Goal: Task Accomplishment & Management: Manage account settings

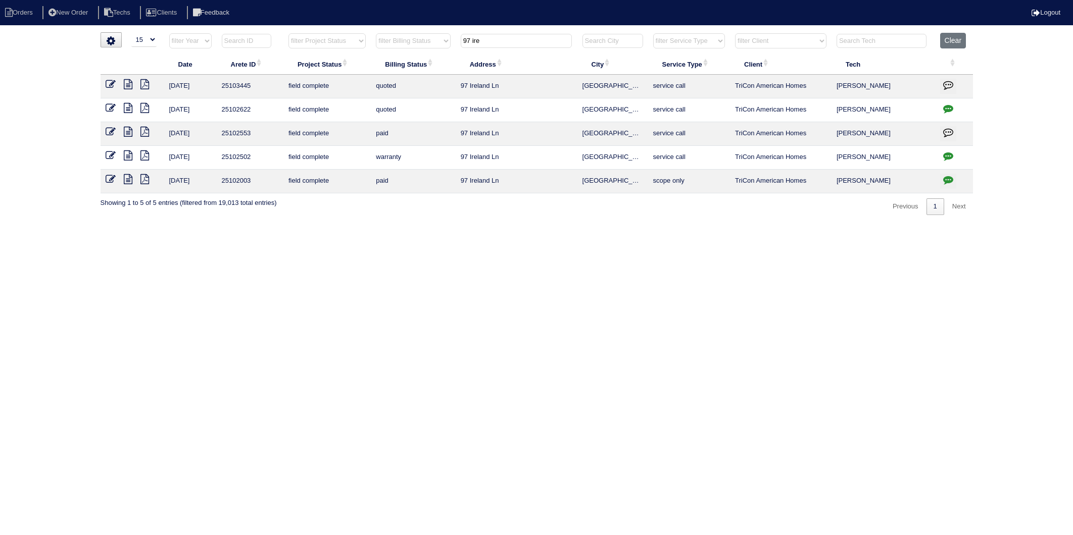
select select "15"
drag, startPoint x: 684, startPoint y: 247, endPoint x: 699, endPoint y: 137, distance: 110.7
click at [684, 225] on html "Orders New Order Techs Clients Feedback Logout Orders New Order Users Clients M…" at bounding box center [536, 112] width 1073 height 225
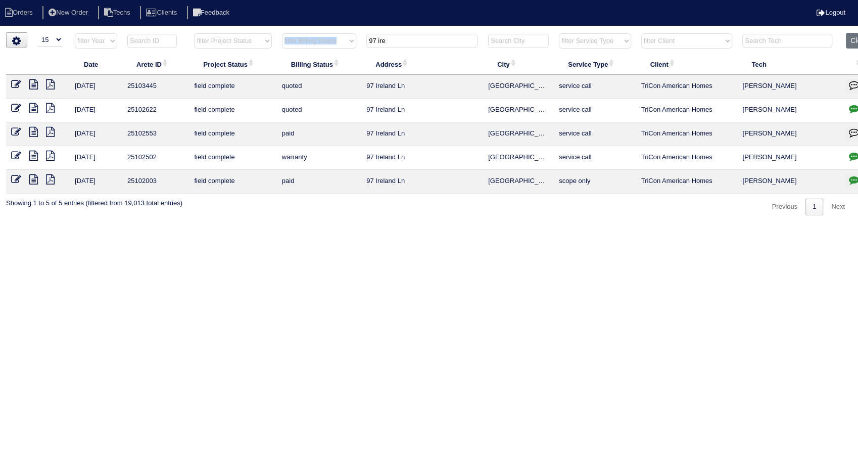
drag, startPoint x: 401, startPoint y: 51, endPoint x: 315, endPoint y: 43, distance: 86.2
click at [315, 43] on tr "filter Year -- Any Year -- 2025 2024 2023 2022 2021 2020 2019 filter Project St…" at bounding box center [442, 43] width 872 height 21
drag, startPoint x: 315, startPoint y: 43, endPoint x: 400, endPoint y: 43, distance: 85.4
click at [400, 43] on input "97 ire" at bounding box center [421, 41] width 111 height 14
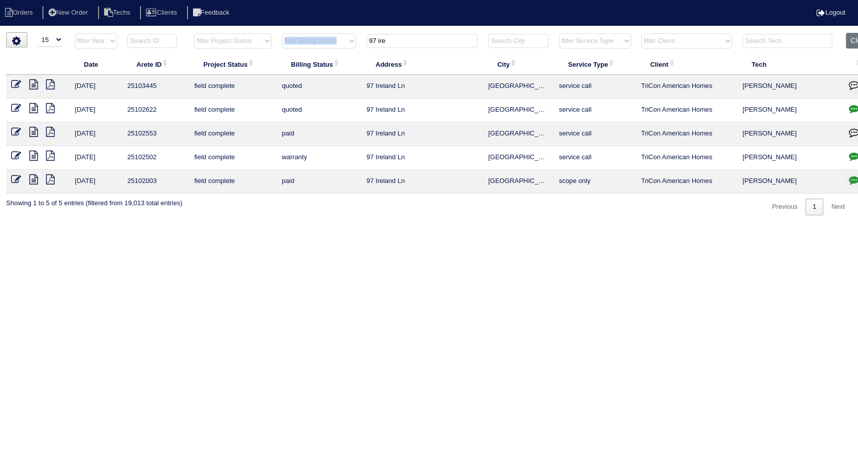
click at [400, 43] on input "97 ire" at bounding box center [421, 41] width 111 height 14
drag, startPoint x: 400, startPoint y: 38, endPoint x: 350, endPoint y: 50, distance: 51.3
click at [350, 50] on tr "filter Year -- Any Year -- 2025 2024 2023 2022 2021 2020 2019 filter Project St…" at bounding box center [442, 43] width 872 height 21
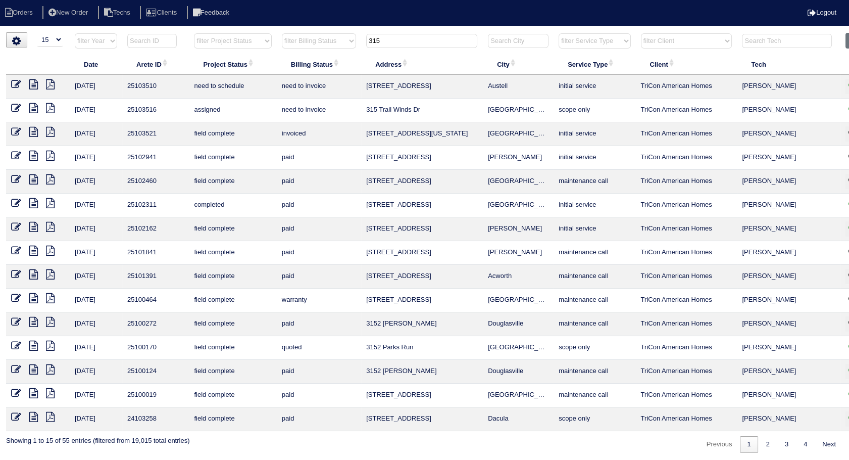
type input "315"
click at [15, 111] on icon at bounding box center [16, 108] width 10 height 10
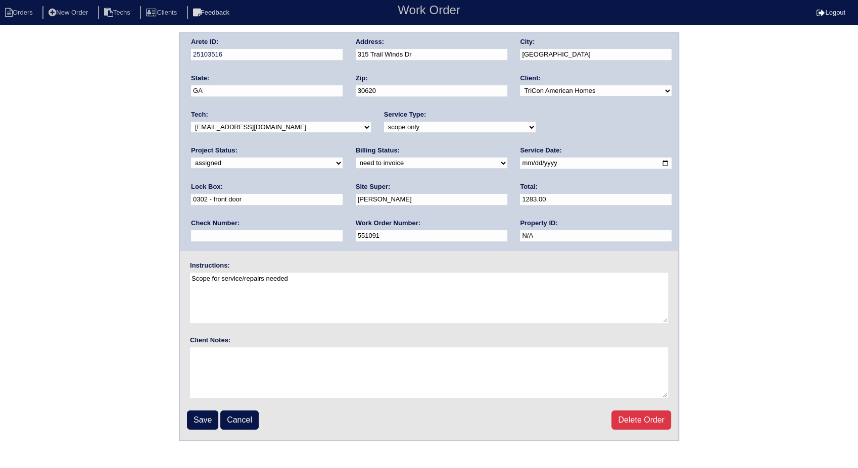
click at [356, 163] on select "need to quote quoted need to invoice invoiced paid warranty purchase order need…" at bounding box center [432, 163] width 152 height 11
select select "invoiced"
click at [356, 158] on select "need to quote quoted need to invoice invoiced paid warranty purchase order need…" at bounding box center [432, 163] width 152 height 11
click at [199, 414] on input "Save" at bounding box center [202, 420] width 31 height 19
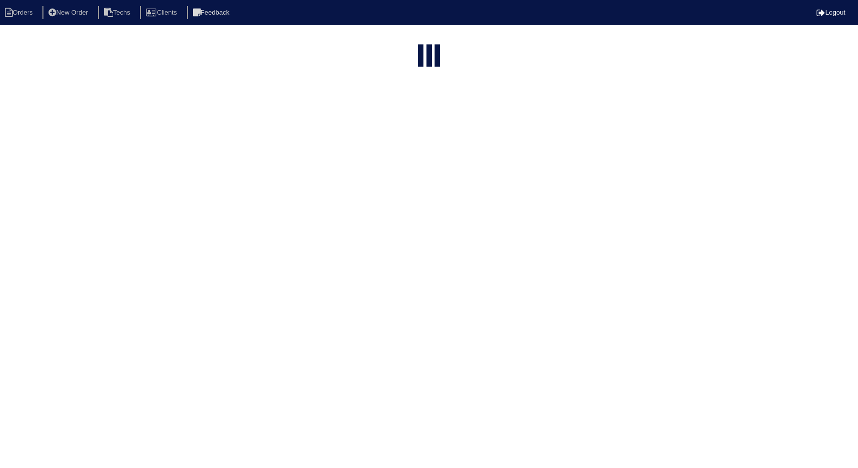
select select "15"
type input "315"
